Goal: Information Seeking & Learning: Stay updated

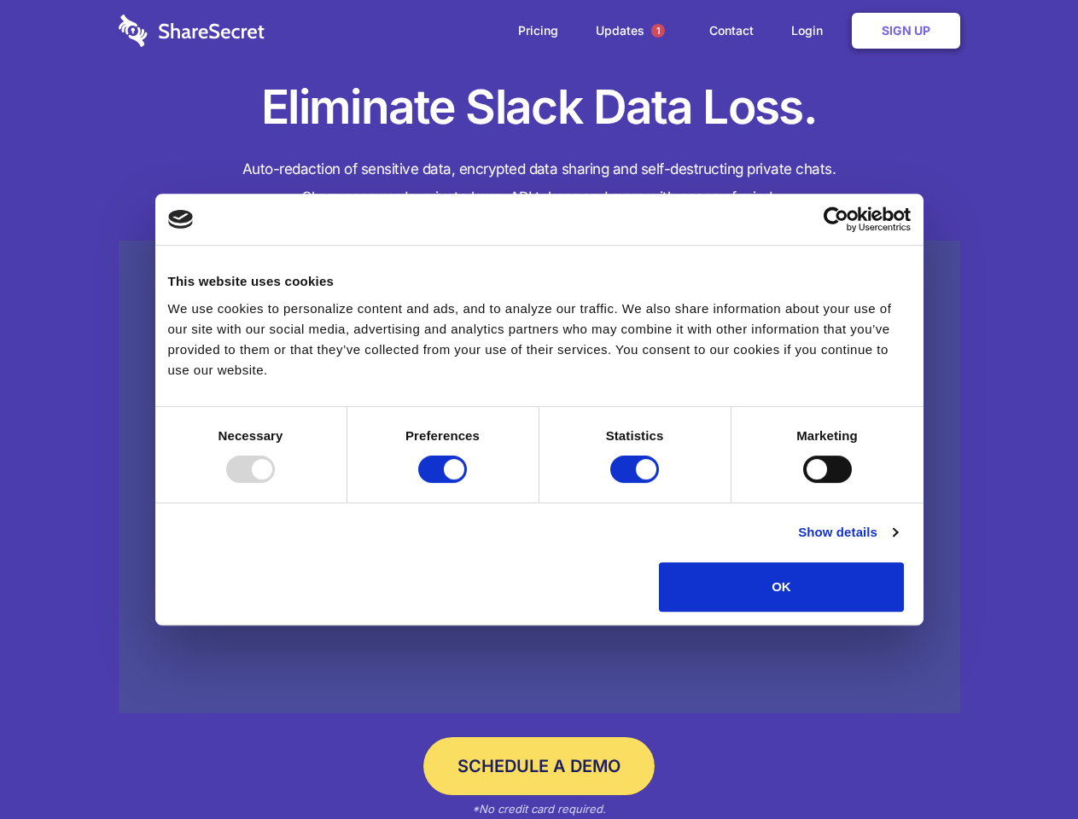
click at [275, 483] on div at bounding box center [250, 469] width 49 height 27
click at [467, 483] on input "Preferences" at bounding box center [442, 469] width 49 height 27
checkbox input "false"
click at [637, 483] on input "Statistics" at bounding box center [634, 469] width 49 height 27
checkbox input "false"
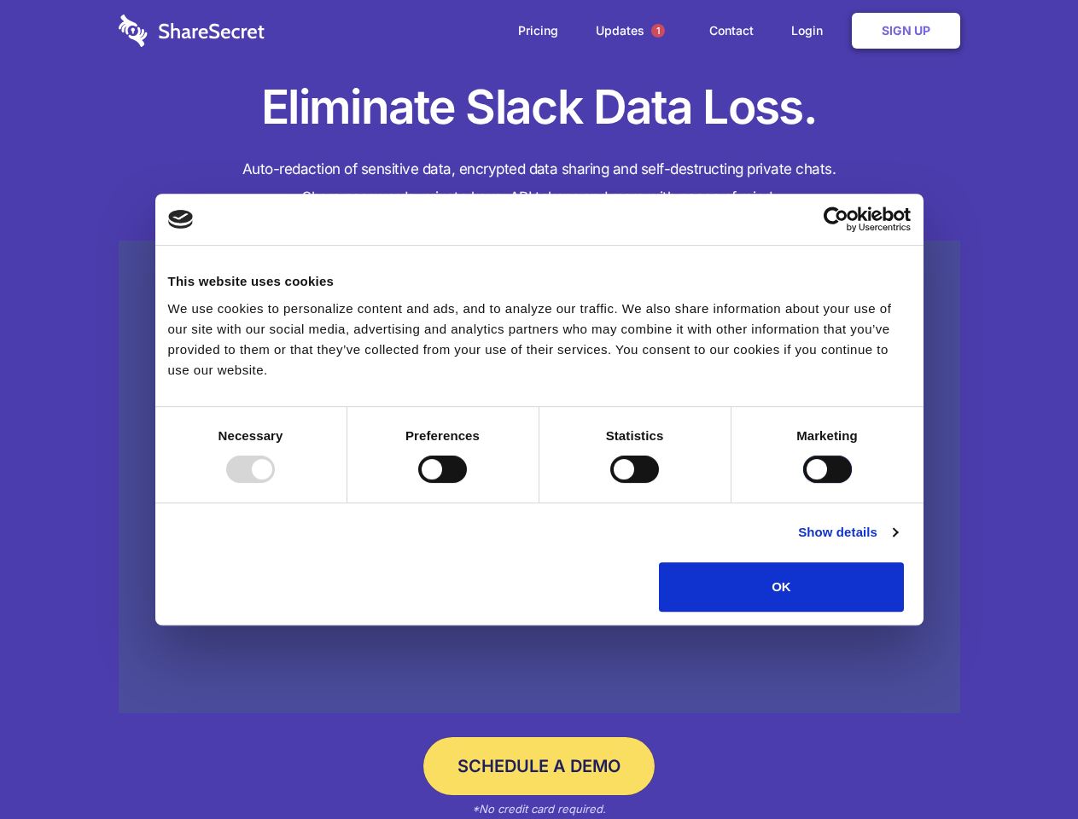
click at [803, 483] on input "Marketing" at bounding box center [827, 469] width 49 height 27
checkbox input "true"
click at [897, 543] on link "Show details" at bounding box center [847, 532] width 99 height 20
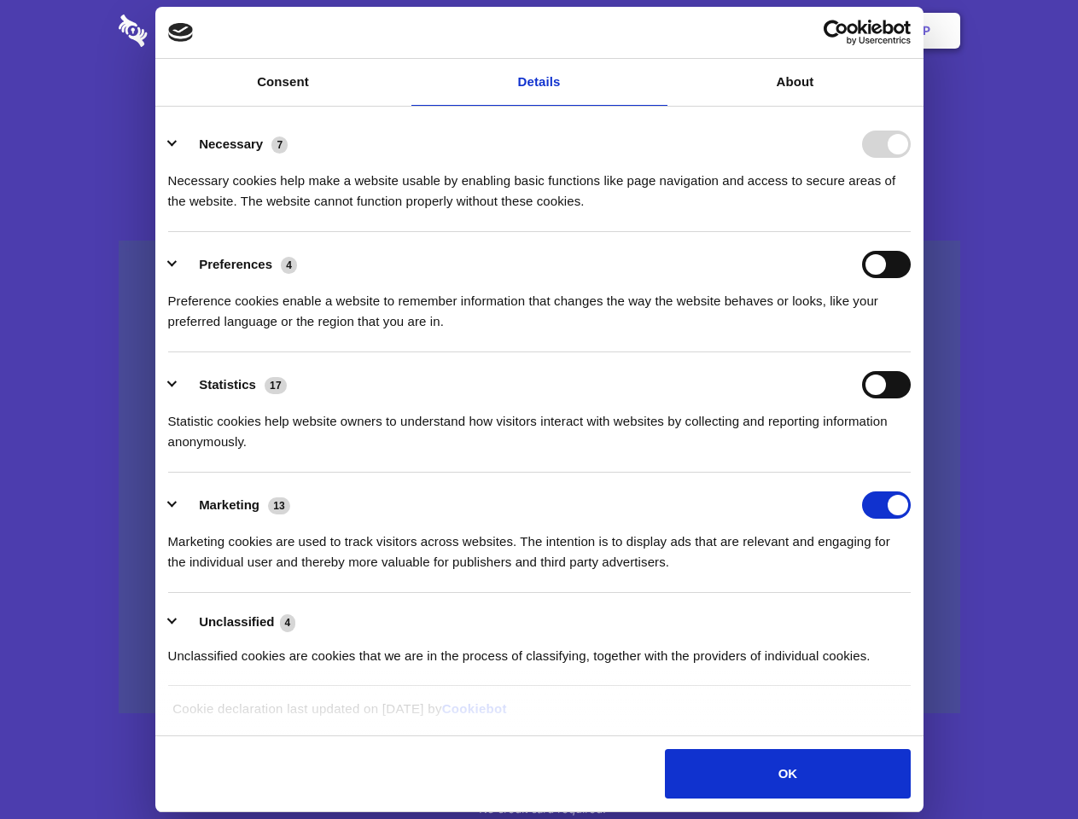
click at [918, 618] on ul "Necessary 7 Necessary cookies help make a website usable by enabling basic func…" at bounding box center [539, 399] width 759 height 575
click at [657, 31] on span "1" at bounding box center [658, 31] width 14 height 14
